Goal: Obtain resource: Download file/media

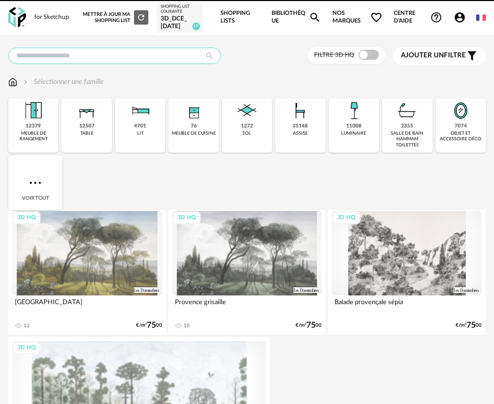
click at [170, 58] on input "text" at bounding box center [114, 56] width 213 height 16
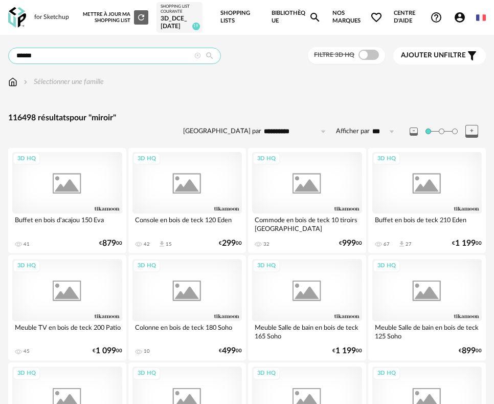
type input "******"
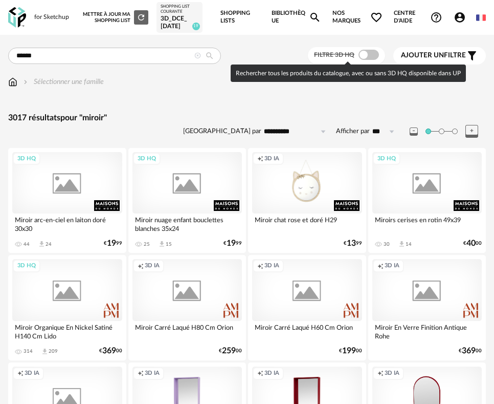
click at [367, 54] on span at bounding box center [369, 55] width 20 height 10
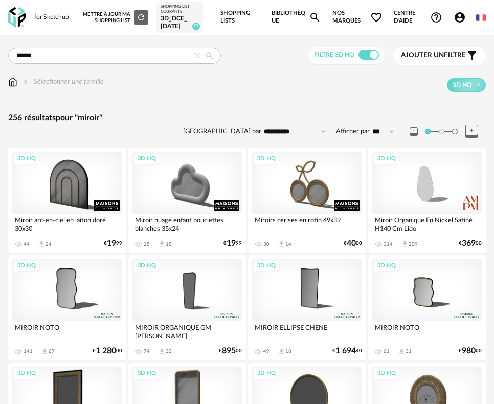
click at [437, 51] on div "Ajouter un filtre s Filter icon" at bounding box center [439, 56] width 77 height 12
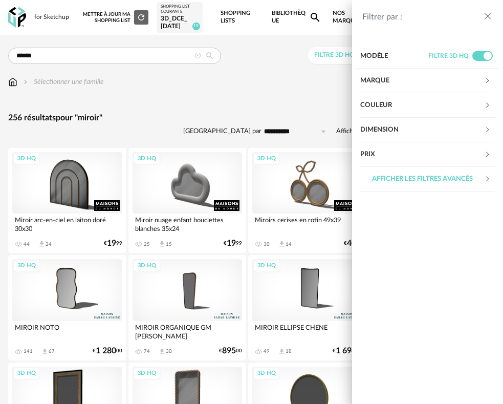
click at [384, 110] on div "Couleur" at bounding box center [422, 105] width 124 height 25
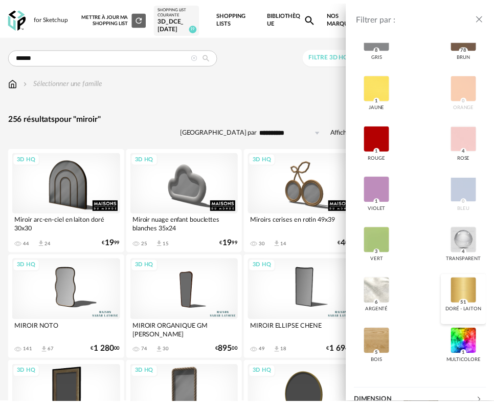
scroll to position [205, 0]
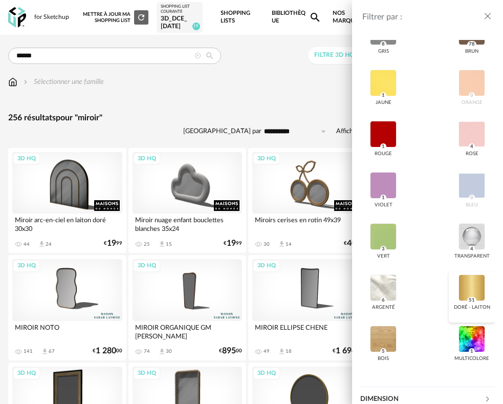
click at [463, 276] on div at bounding box center [471, 287] width 27 height 27
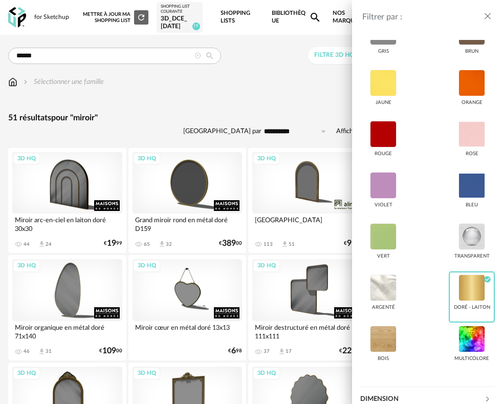
click at [259, 108] on div "Filtrer par : Modèle Filtre 3D HQ Marque &tradition 0 101 Copenhagen 0 366 Conc…" at bounding box center [251, 202] width 503 height 404
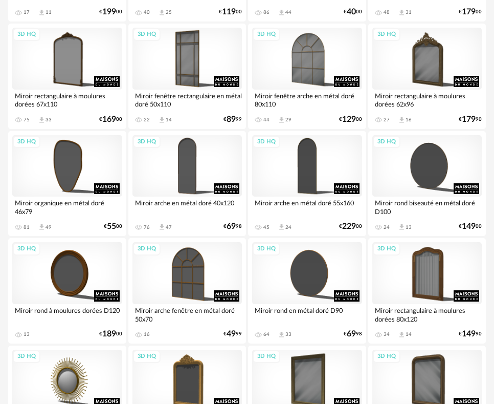
scroll to position [665, 0]
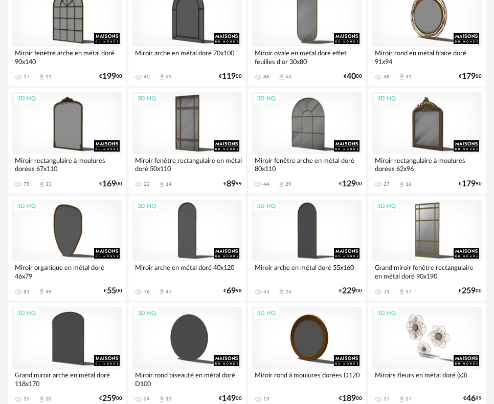
scroll to position [665, 0]
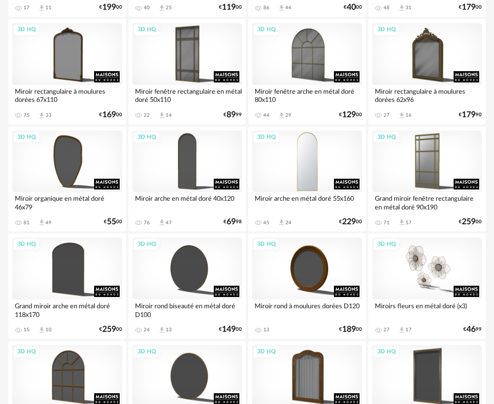
click at [318, 170] on div "3D HQ" at bounding box center [307, 161] width 110 height 62
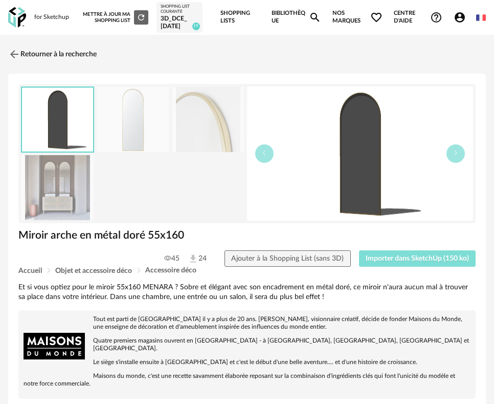
click at [408, 257] on span "Importer dans SketchUp (150 ko)" at bounding box center [417, 258] width 103 height 7
